Goal: Task Accomplishment & Management: Manage account settings

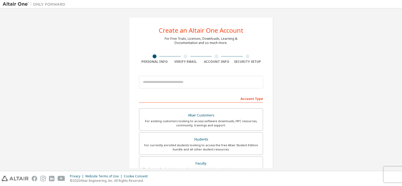
click at [305, 130] on div "Create an Altair One Account For Free Trials, Licenses, Downloads, Learning & D…" at bounding box center [201, 149] width 397 height 277
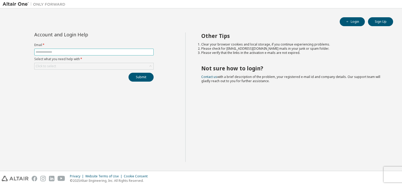
click at [99, 54] on span at bounding box center [93, 52] width 119 height 7
click at [92, 50] on span at bounding box center [93, 52] width 119 height 7
click at [92, 52] on input "text" at bounding box center [94, 52] width 117 height 4
type input "**********"
click at [146, 66] on div "Click to select" at bounding box center [94, 66] width 119 height 6
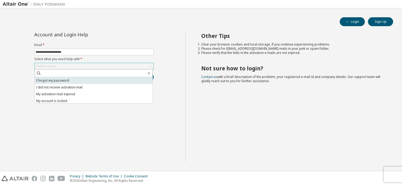
click at [129, 78] on li "I forgot my password" at bounding box center [94, 80] width 118 height 7
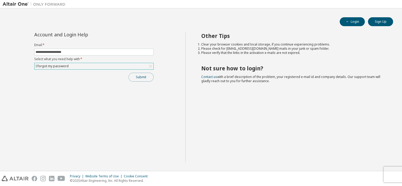
click at [139, 76] on button "Submit" at bounding box center [141, 77] width 25 height 9
